Goal: Use online tool/utility: Use online tool/utility

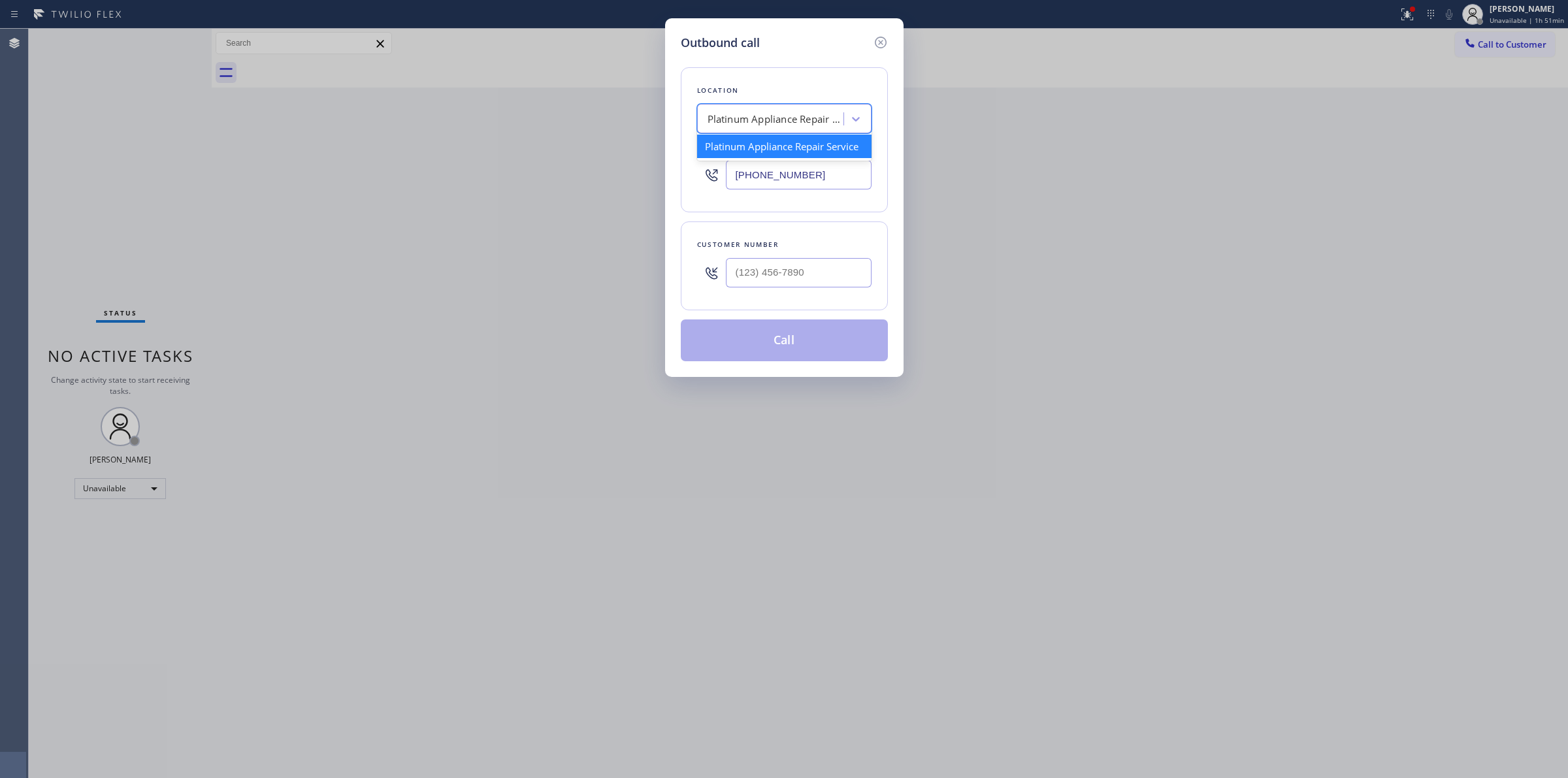
type input "Smart Electrical Service"
click at [759, 155] on div "Smart Electrical Service" at bounding box center [784, 146] width 175 height 23
type input "[PHONE_NUMBER]"
click at [785, 181] on input "[PHONE_NUMBER]" at bounding box center [798, 175] width 145 height 29
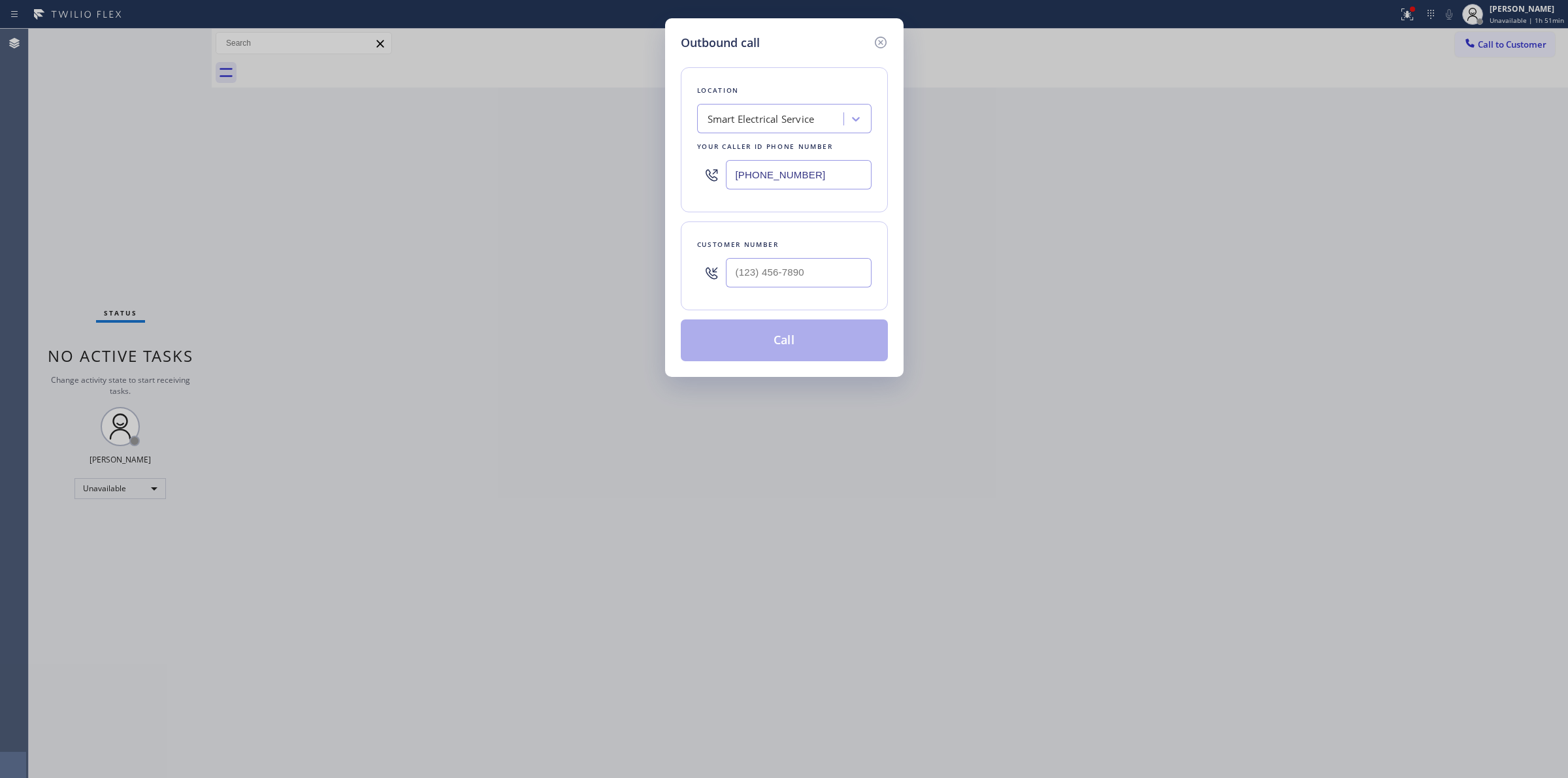
click at [785, 181] on input "[PHONE_NUMBER]" at bounding box center [798, 175] width 145 height 29
click at [881, 34] on icon at bounding box center [880, 42] width 15 height 15
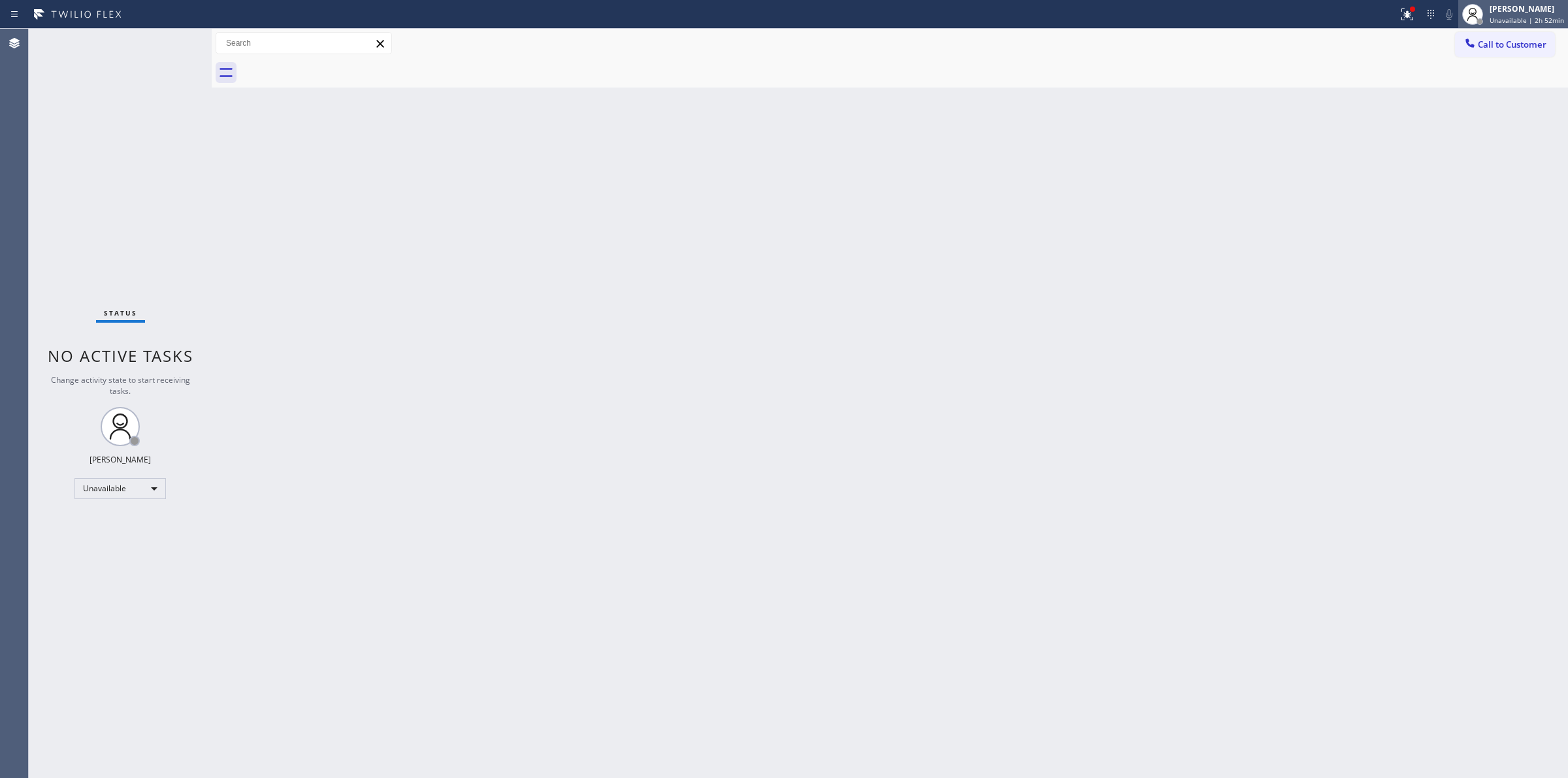
click at [1495, 18] on span "Unavailable | 2h 52min" at bounding box center [1527, 20] width 75 height 10
click at [1461, 105] on button "Break" at bounding box center [1502, 103] width 131 height 17
click at [1527, 15] on span "Break | 16:47" at bounding box center [1520, 20] width 43 height 10
click at [1461, 80] on button "Unavailable" at bounding box center [1502, 86] width 131 height 17
click at [817, 442] on div "Back to Dashboard Change Sender ID Customers Technicians Select a contact Outbo…" at bounding box center [890, 403] width 1356 height 749
